Goal: Task Accomplishment & Management: Use online tool/utility

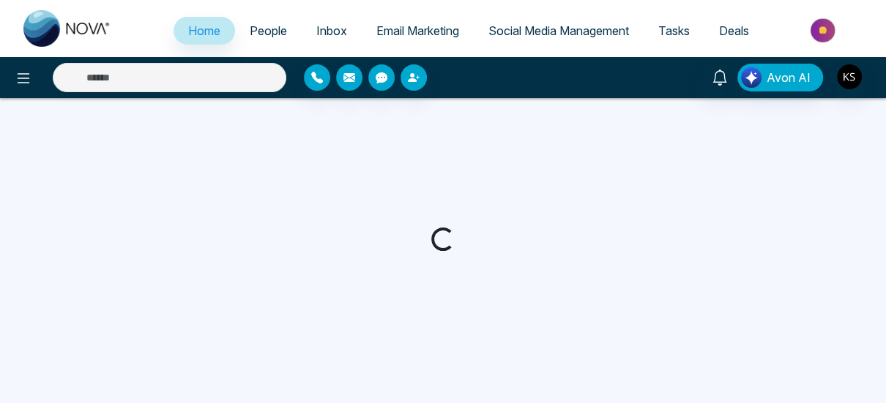
select select "*"
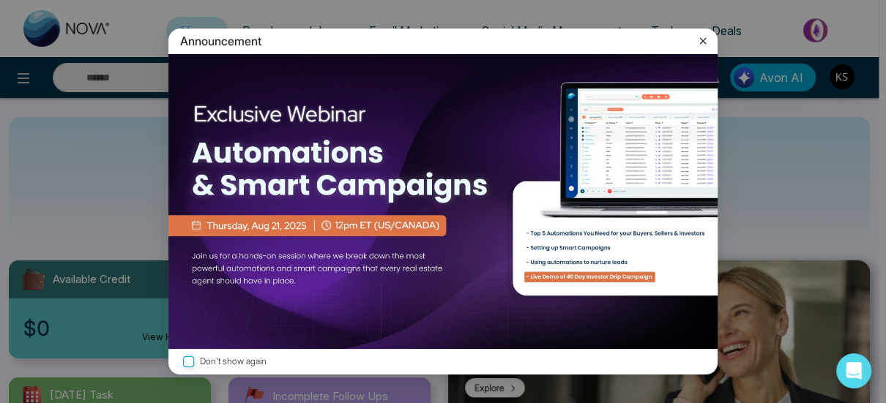
click at [705, 41] on icon at bounding box center [702, 41] width 15 height 15
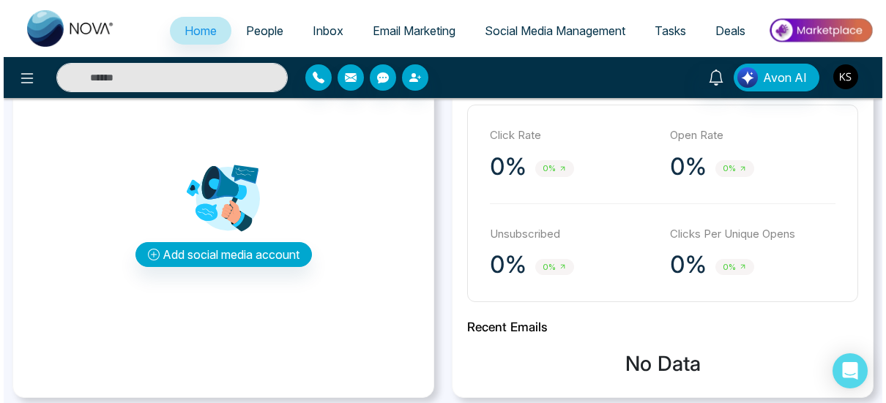
scroll to position [439, 0]
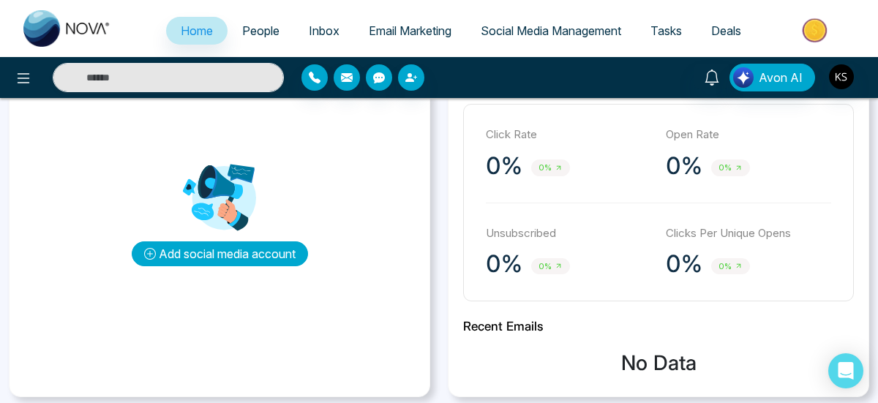
click at [225, 258] on button "Add social media account" at bounding box center [220, 254] width 176 height 25
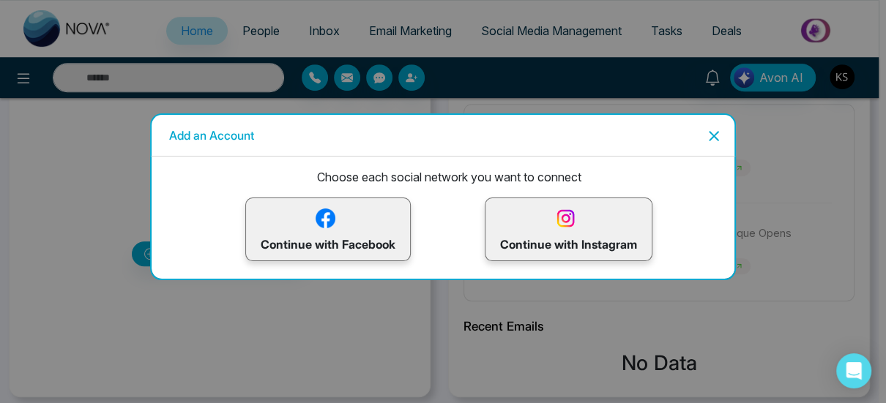
click at [334, 220] on img at bounding box center [326, 219] width 26 height 26
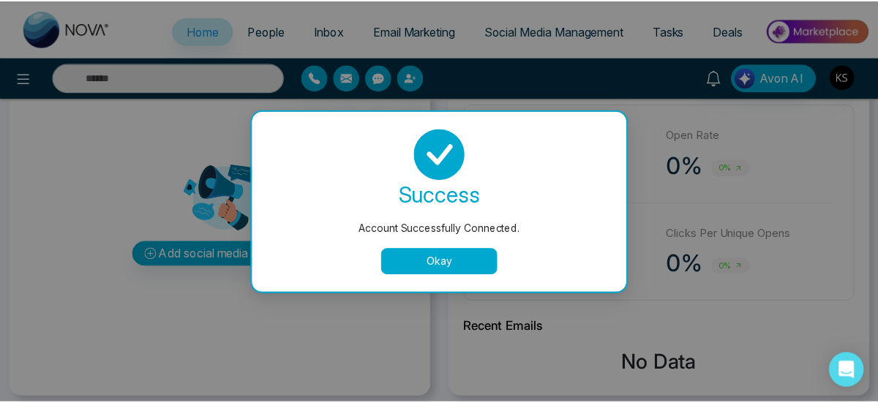
scroll to position [0, 0]
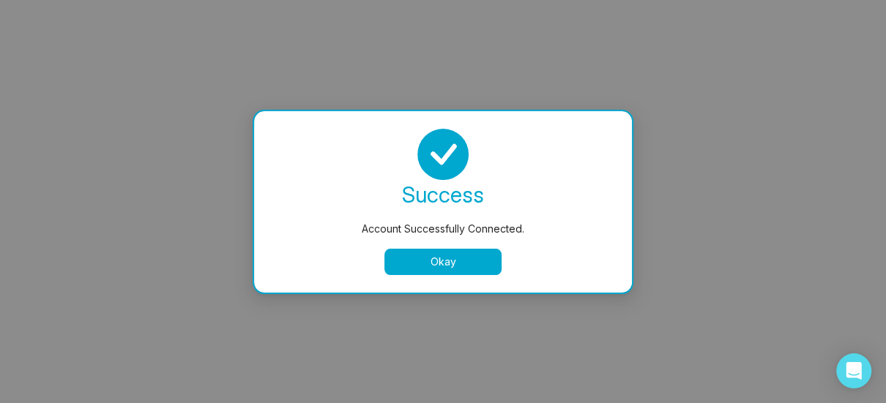
select select "*"
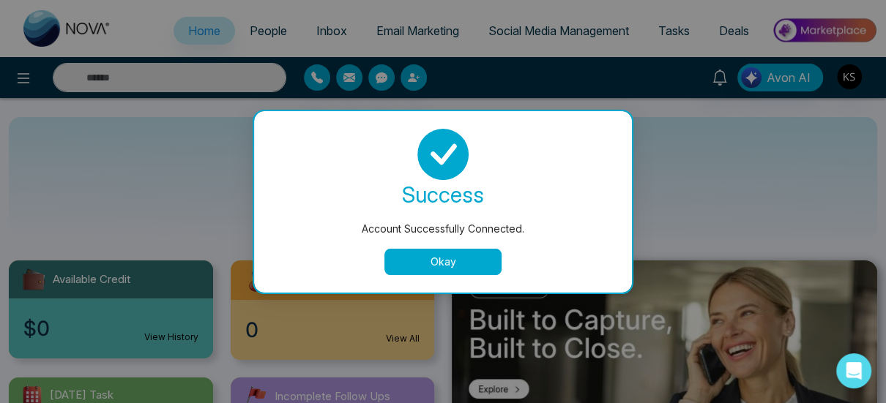
click at [449, 261] on button "Okay" at bounding box center [442, 262] width 117 height 26
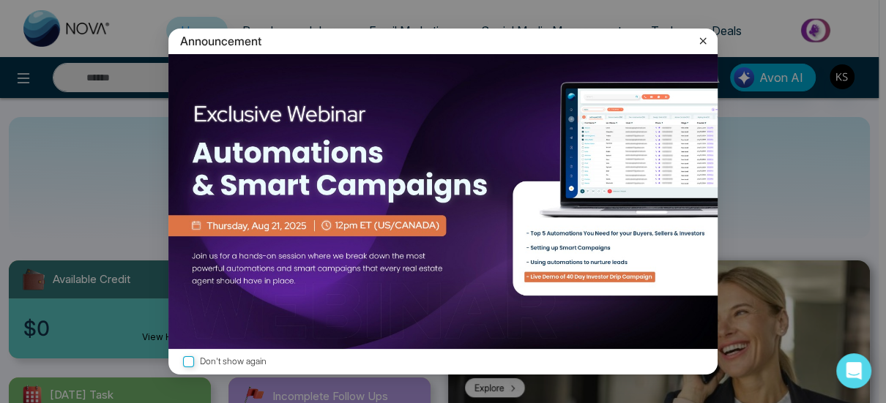
click at [704, 40] on icon at bounding box center [702, 41] width 15 height 15
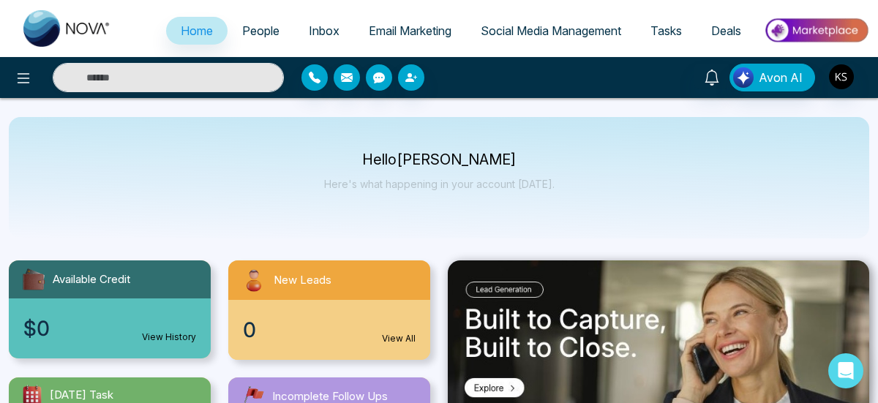
click at [391, 29] on span "Email Marketing" at bounding box center [410, 30] width 83 height 15
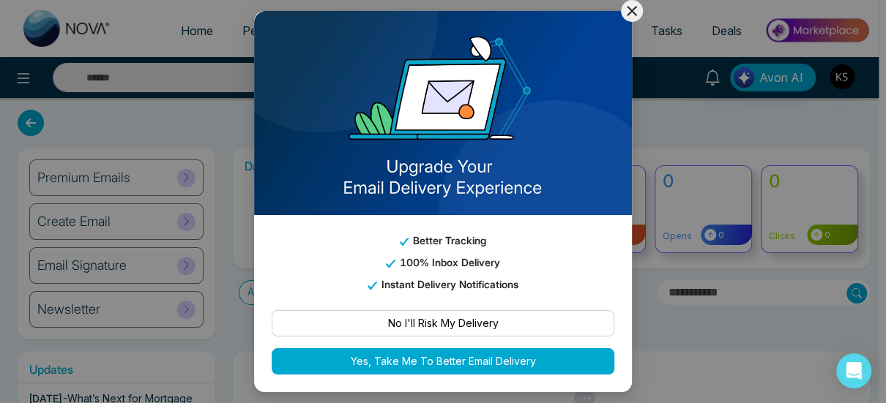
drag, startPoint x: 435, startPoint y: 363, endPoint x: 458, endPoint y: 303, distance: 64.4
click at [435, 361] on button "Yes, Take Me To Better Email Delivery" at bounding box center [443, 361] width 343 height 26
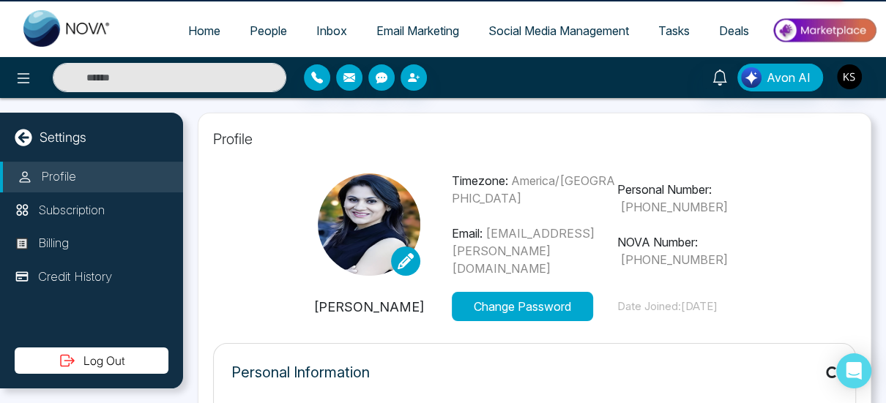
click at [477, 258] on p "Email: [EMAIL_ADDRESS][PERSON_NAME][DOMAIN_NAME]" at bounding box center [534, 251] width 165 height 53
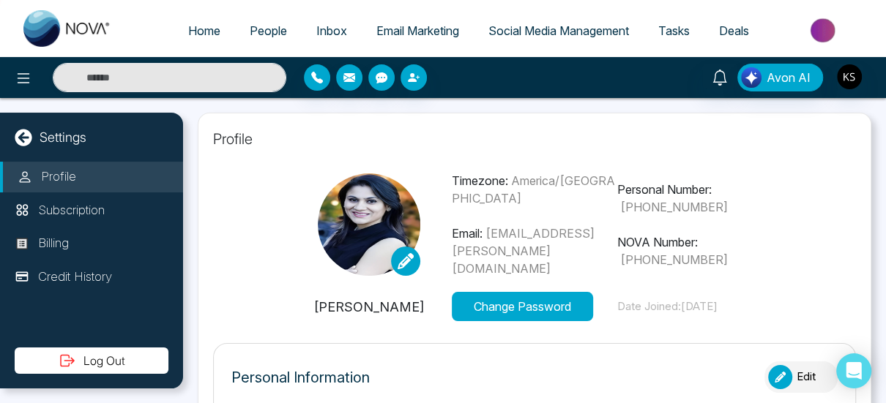
click at [20, 133] on icon at bounding box center [23, 137] width 17 height 17
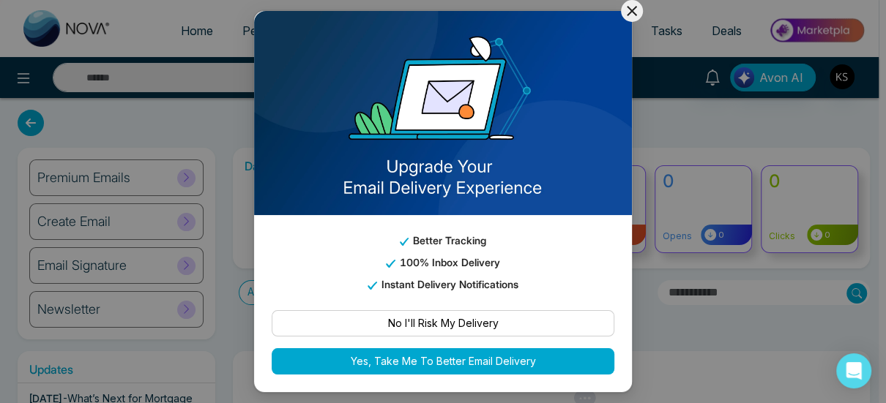
click at [633, 5] on icon at bounding box center [632, 11] width 18 height 18
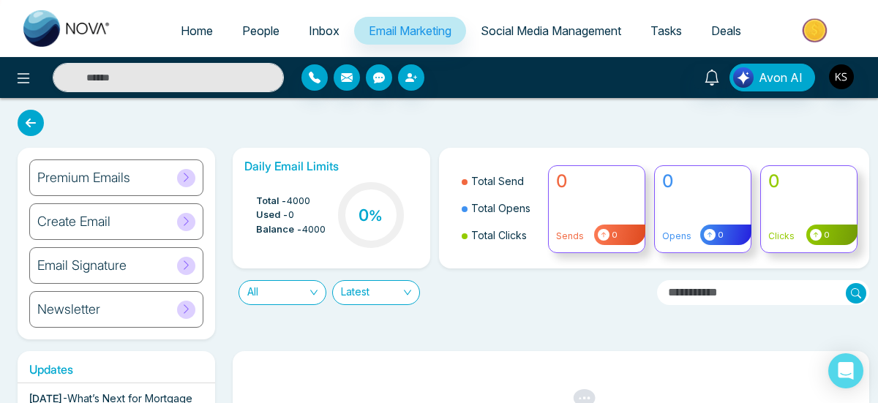
click at [389, 27] on span "Email Marketing" at bounding box center [410, 30] width 83 height 15
click at [515, 29] on span "Social Media Management" at bounding box center [551, 30] width 141 height 15
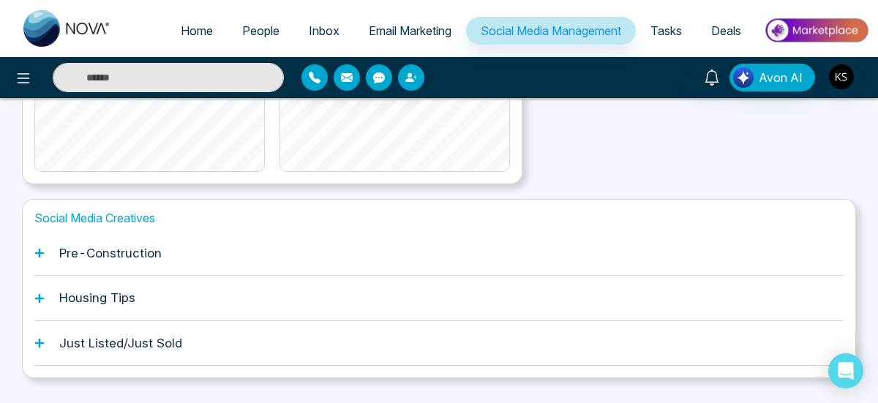
scroll to position [483, 0]
click at [40, 293] on icon at bounding box center [39, 297] width 9 height 9
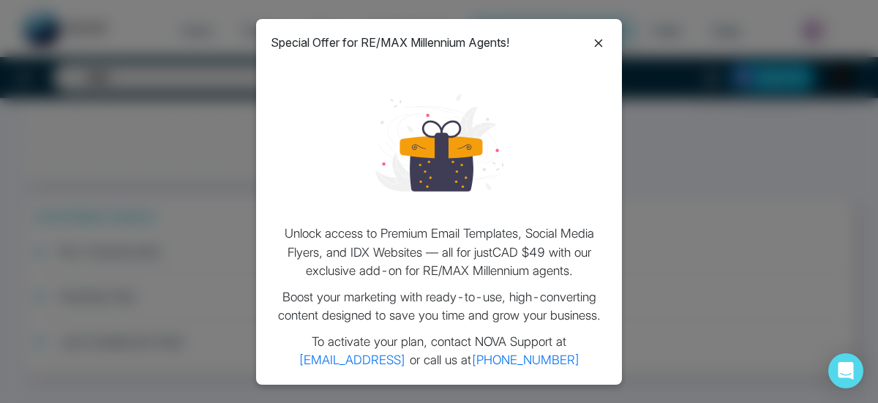
drag, startPoint x: 599, startPoint y: 42, endPoint x: 358, endPoint y: 168, distance: 271.8
click at [597, 42] on icon at bounding box center [599, 43] width 18 height 18
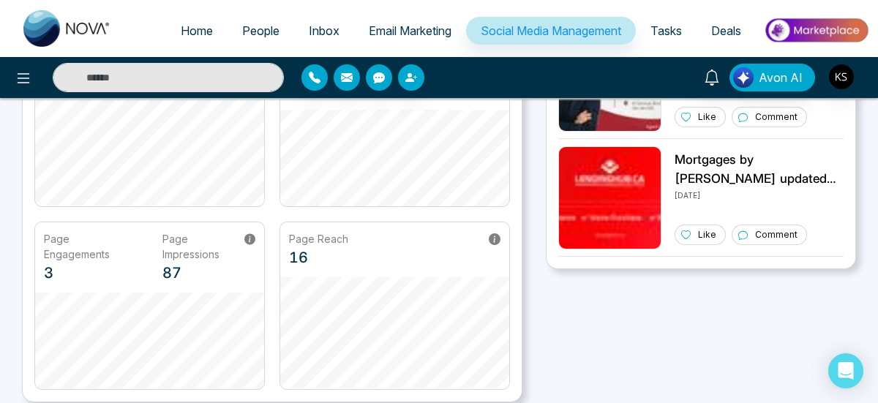
scroll to position [0, 0]
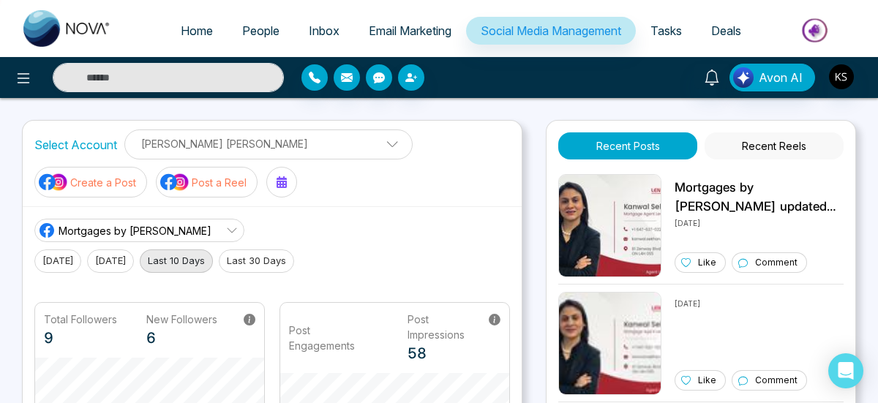
click at [101, 180] on p "Create a Post" at bounding box center [103, 182] width 66 height 15
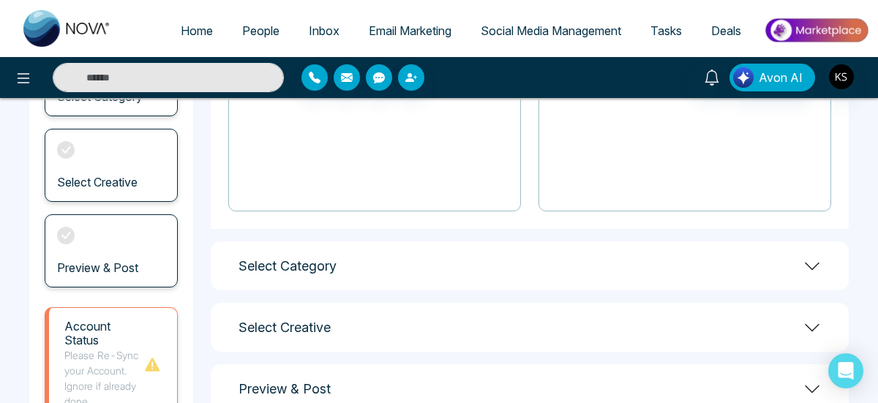
scroll to position [163, 0]
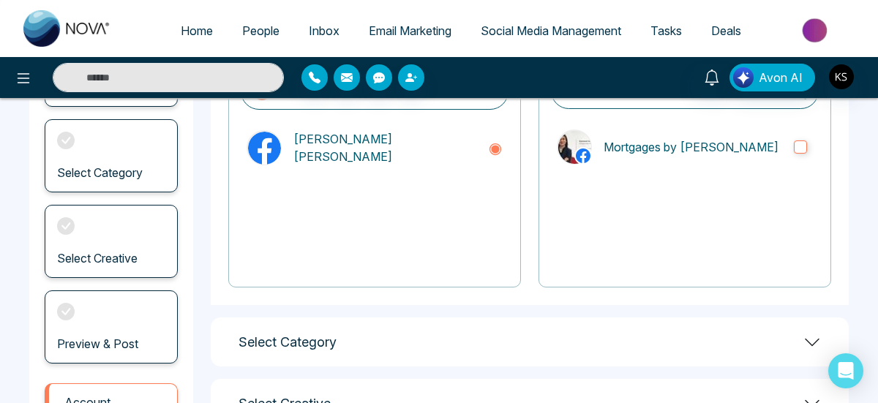
click at [810, 337] on icon at bounding box center [813, 343] width 18 height 18
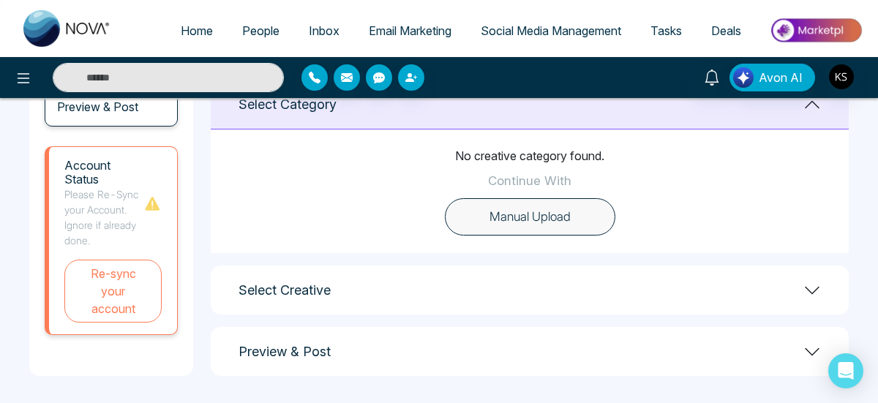
scroll to position [401, 0]
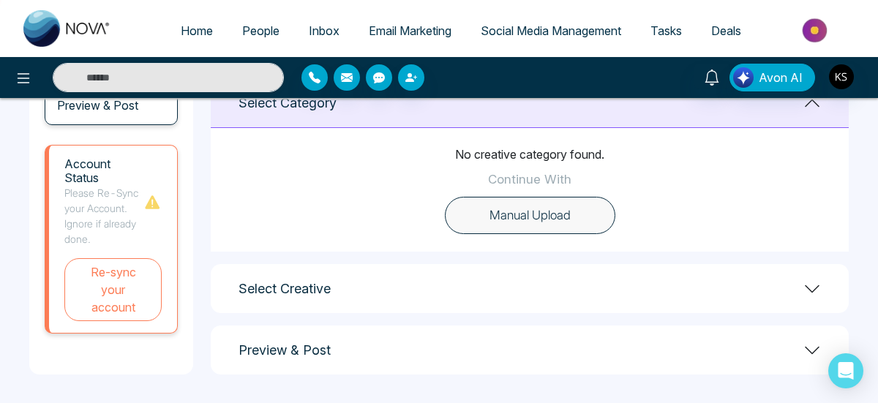
click at [520, 217] on button "Manual Upload" at bounding box center [530, 216] width 171 height 38
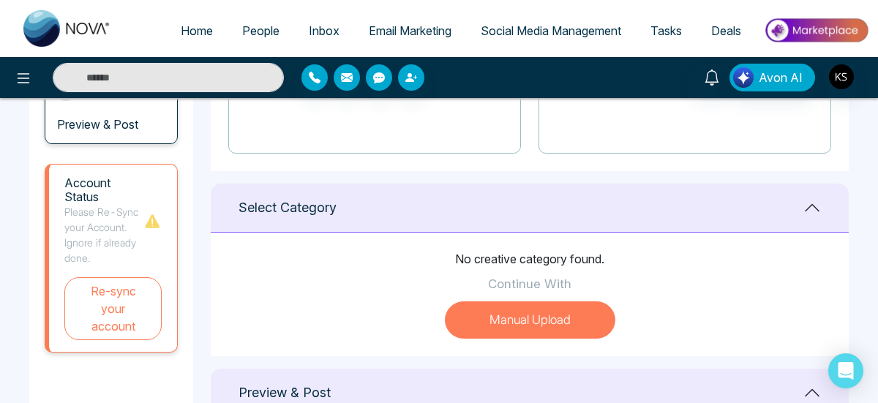
click at [539, 323] on button "Manual Upload" at bounding box center [530, 321] width 171 height 38
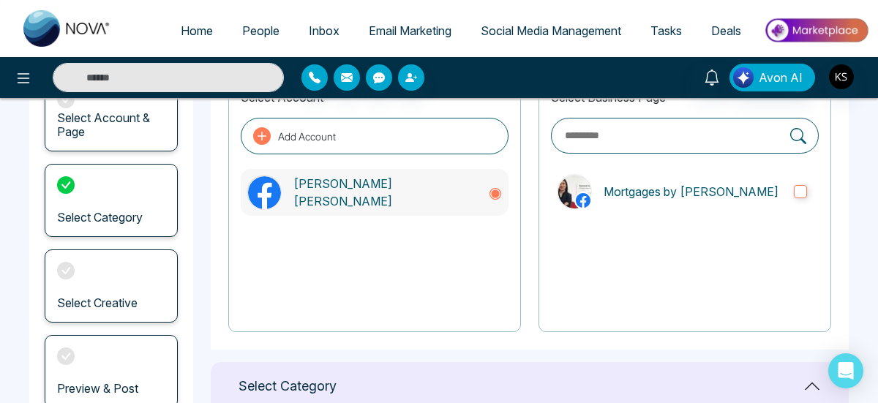
scroll to position [0, 0]
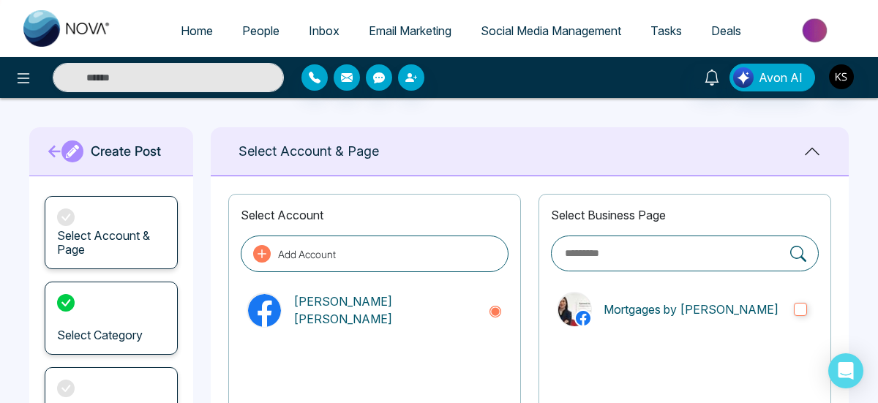
click at [561, 26] on span "Social Media Management" at bounding box center [551, 30] width 141 height 15
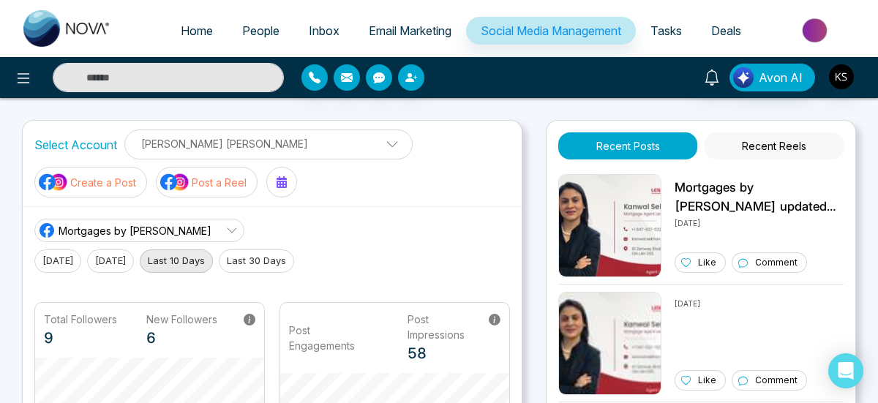
click at [305, 139] on p "[PERSON_NAME] [PERSON_NAME]" at bounding box center [268, 144] width 269 height 24
click at [381, 143] on span at bounding box center [387, 147] width 13 height 13
click at [659, 31] on span "Tasks" at bounding box center [666, 30] width 31 height 15
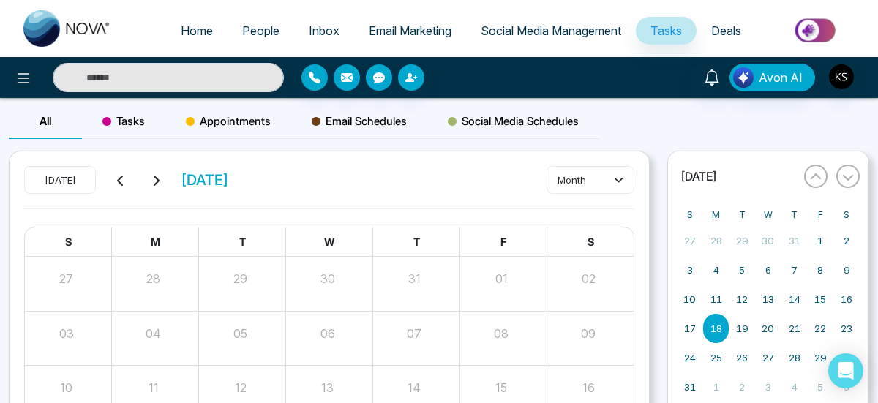
click at [738, 34] on span "Deals" at bounding box center [727, 30] width 30 height 15
